Goal: Navigation & Orientation: Find specific page/section

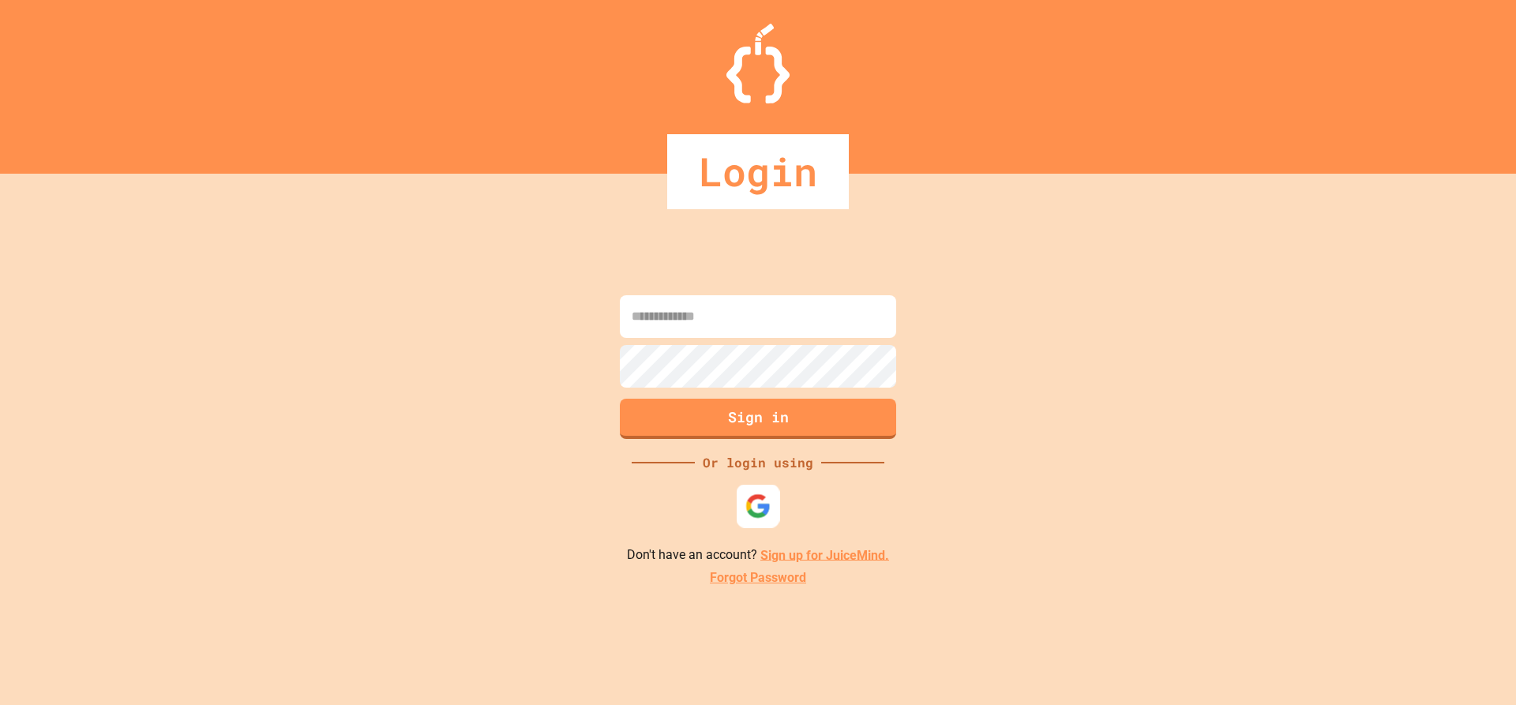
click at [768, 499] on img at bounding box center [759, 506] width 26 height 26
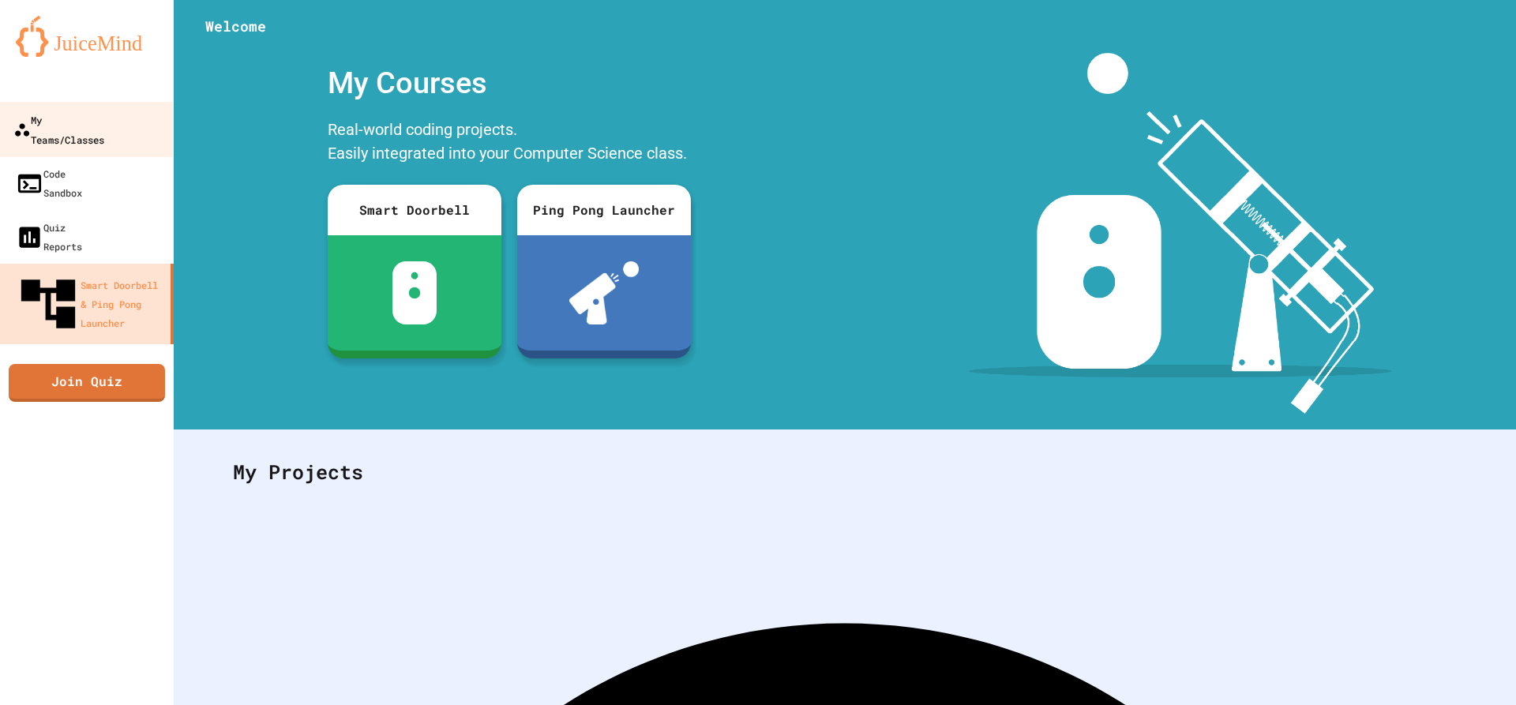
click at [104, 122] on div "My Teams/Classes" at bounding box center [58, 129] width 91 height 39
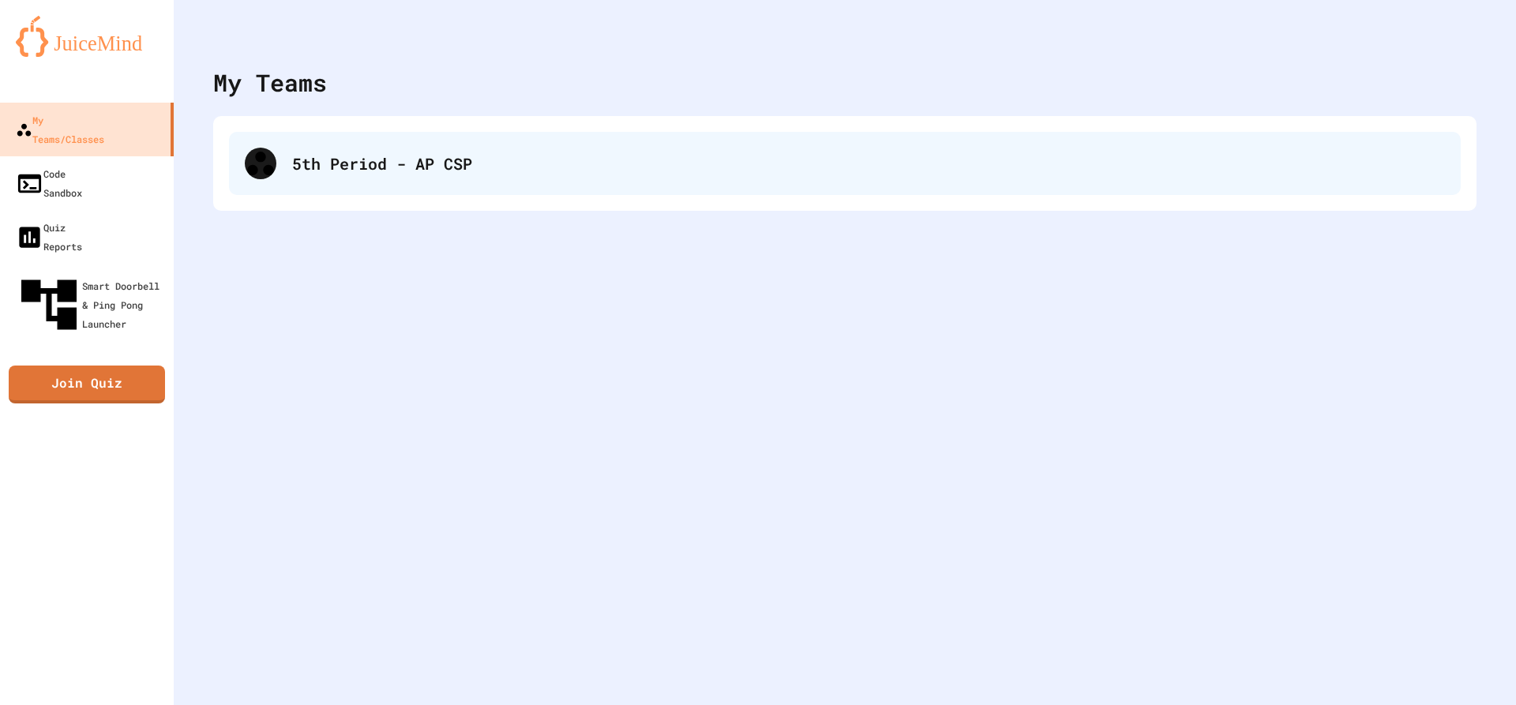
click at [490, 133] on div "5th Period - AP CSP" at bounding box center [845, 163] width 1232 height 63
